Goal: Task Accomplishment & Management: Use online tool/utility

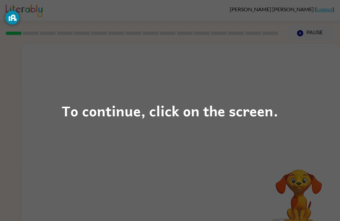
click at [211, 132] on div "To continue, click on the screen." at bounding box center [170, 110] width 340 height 221
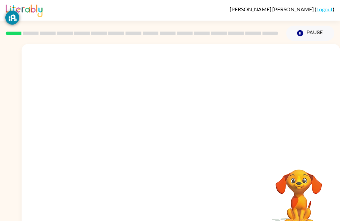
click at [232, 123] on div at bounding box center [181, 100] width 318 height 112
click at [185, 143] on div at bounding box center [181, 142] width 42 height 24
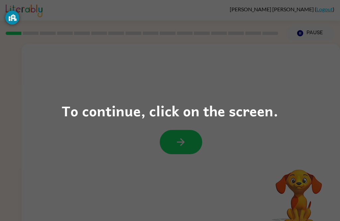
click at [195, 145] on div "To continue, click on the screen." at bounding box center [170, 110] width 340 height 221
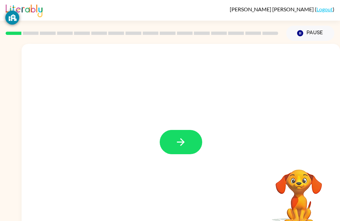
click at [186, 143] on icon "button" at bounding box center [181, 142] width 12 height 12
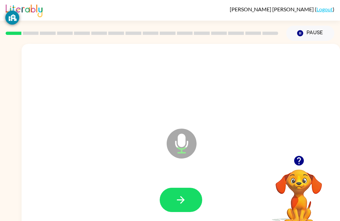
click at [177, 195] on icon "button" at bounding box center [181, 200] width 12 height 12
click at [184, 202] on icon "button" at bounding box center [181, 200] width 12 height 12
click at [187, 197] on button "button" at bounding box center [181, 200] width 42 height 24
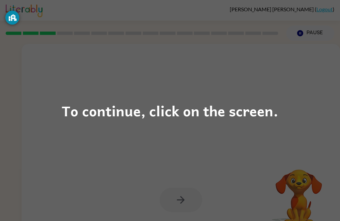
click at [244, 107] on div "To continue, click on the screen." at bounding box center [170, 110] width 216 height 23
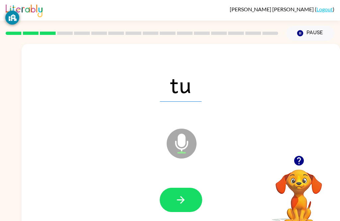
click at [183, 201] on icon "button" at bounding box center [181, 200] width 8 height 8
click at [187, 206] on button "button" at bounding box center [181, 200] width 42 height 24
click at [181, 203] on icon "button" at bounding box center [181, 200] width 8 height 8
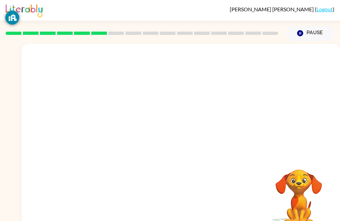
click at [304, 32] on button "Pause Pause" at bounding box center [310, 33] width 48 height 15
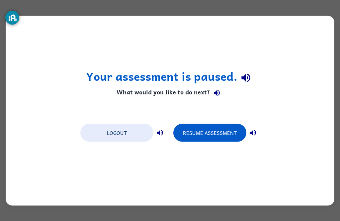
click at [211, 134] on button "Resume Assessment" at bounding box center [209, 132] width 73 height 18
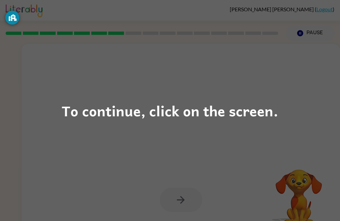
click at [284, 112] on div "To continue, click on the screen." at bounding box center [170, 110] width 340 height 221
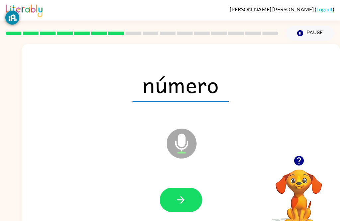
click at [186, 196] on icon "button" at bounding box center [181, 200] width 12 height 12
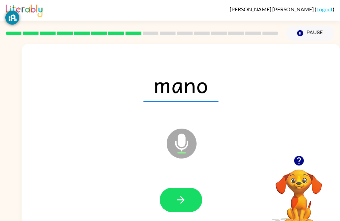
click at [190, 199] on button "button" at bounding box center [181, 200] width 42 height 24
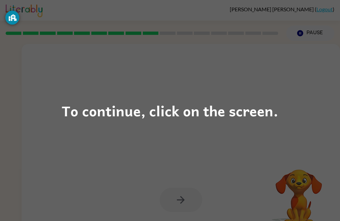
click at [312, 87] on div "To continue, click on the screen." at bounding box center [170, 110] width 340 height 221
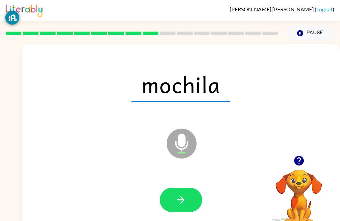
click at [183, 198] on icon "button" at bounding box center [181, 200] width 12 height 12
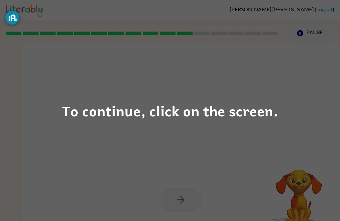
click at [215, 142] on div "To continue, click on the screen." at bounding box center [170, 110] width 340 height 221
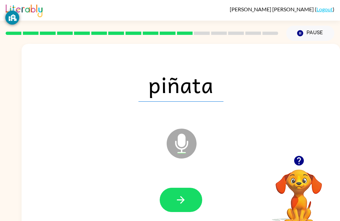
click at [184, 198] on icon "button" at bounding box center [181, 200] width 12 height 12
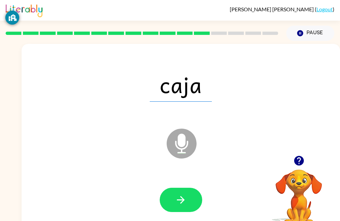
click at [191, 198] on button "button" at bounding box center [181, 200] width 42 height 24
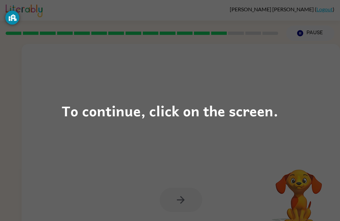
click at [111, 100] on div "To continue, click on the screen." at bounding box center [170, 110] width 216 height 23
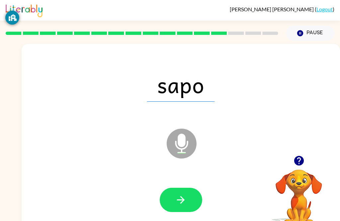
click at [187, 197] on button "button" at bounding box center [181, 200] width 42 height 24
click at [184, 209] on button "button" at bounding box center [181, 200] width 42 height 24
click at [173, 199] on button "button" at bounding box center [181, 200] width 42 height 24
